Goal: Task Accomplishment & Management: Use online tool/utility

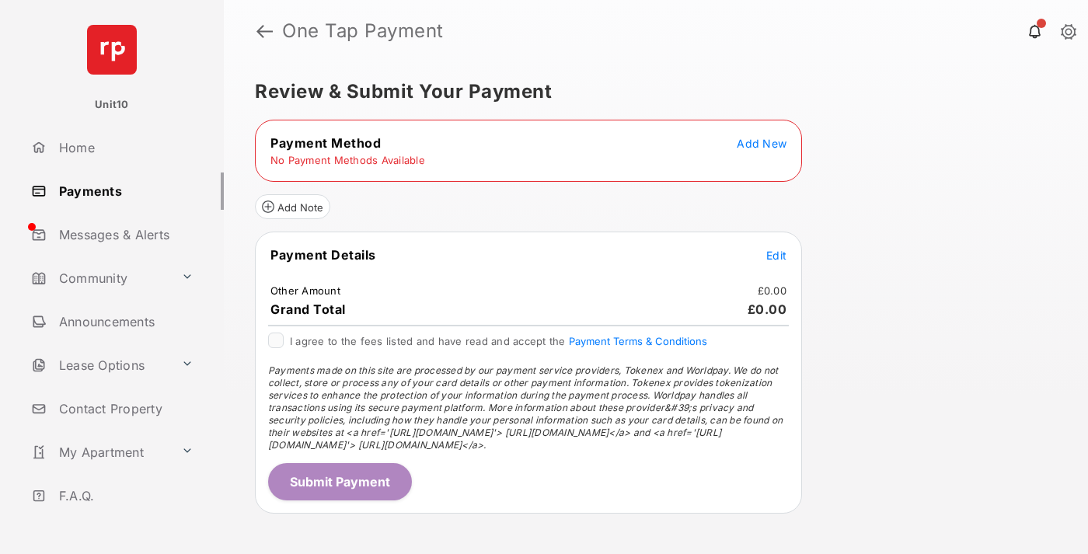
click at [762, 143] on span "Add New" at bounding box center [762, 143] width 50 height 13
